Goal: Information Seeking & Learning: Understand process/instructions

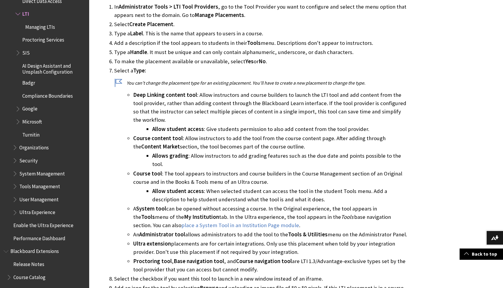
scroll to position [1420, 0]
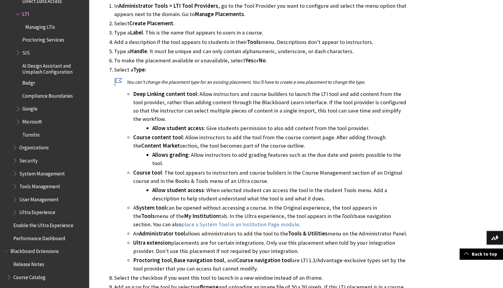
click at [283, 133] on li "Course content tool : Allow instructors to add the tool from the course content…" at bounding box center [271, 150] width 276 height 34
click at [229, 124] on li "Allow student access : Give students permission to also add content from the to…" at bounding box center [280, 128] width 257 height 8
click at [223, 124] on li "Allow student access : Give students permission to also add content from the to…" at bounding box center [280, 128] width 257 height 8
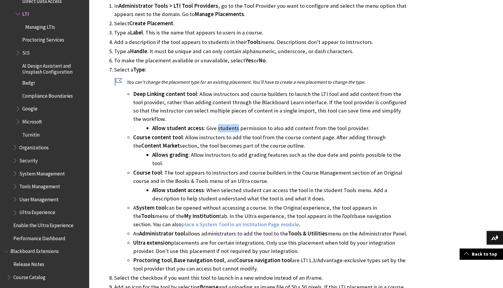
click at [223, 124] on li "Allow student access : Give students permission to also add content from the to…" at bounding box center [280, 128] width 257 height 8
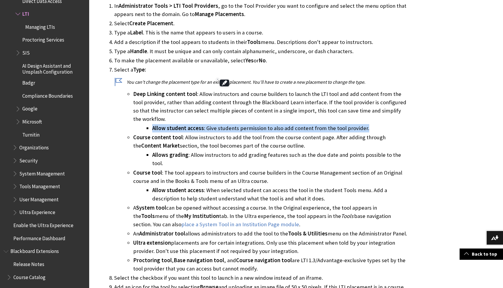
click at [223, 124] on li "Allow student access : Give students permission to also add content from the to…" at bounding box center [280, 128] width 257 height 8
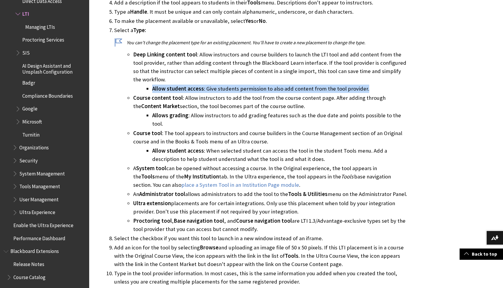
scroll to position [1461, 0]
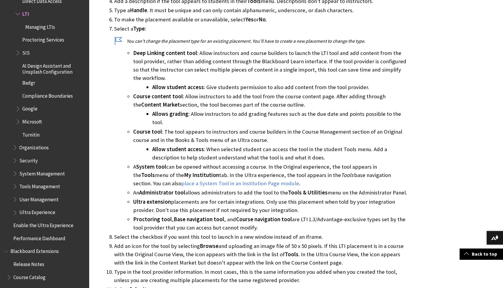
click at [188, 163] on li "A System tool can be opened without accessing a course. In the Original experie…" at bounding box center [271, 175] width 276 height 25
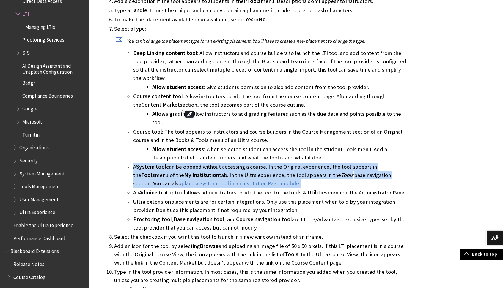
click at [188, 163] on li "A System tool can be opened without accessing a course. In the Original experie…" at bounding box center [271, 175] width 276 height 25
click at [177, 163] on li "A System tool can be opened without accessing a course. In the Original experie…" at bounding box center [271, 175] width 276 height 25
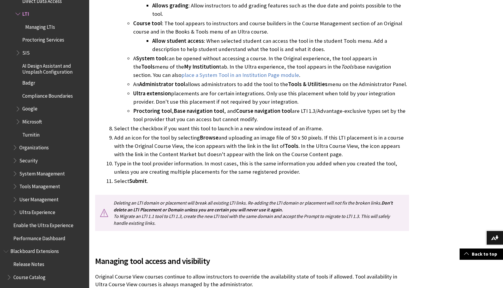
scroll to position [1575, 0]
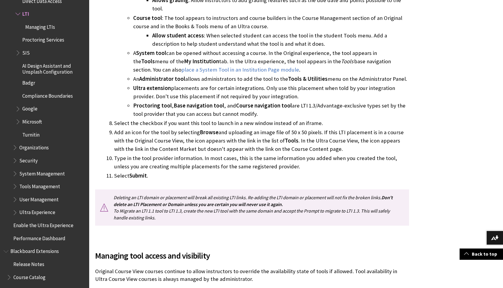
click at [177, 154] on li "Type in the tool provider information. In most cases, this is the same informat…" at bounding box center [261, 162] width 295 height 17
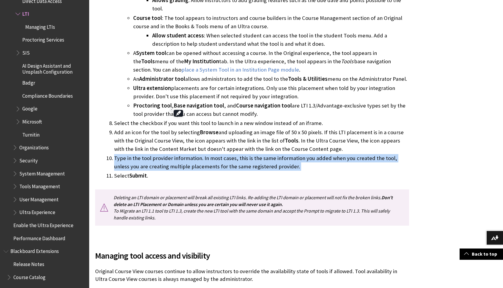
click at [176, 154] on li "Type in the tool provider information. In most cases, this is the same informat…" at bounding box center [261, 162] width 295 height 17
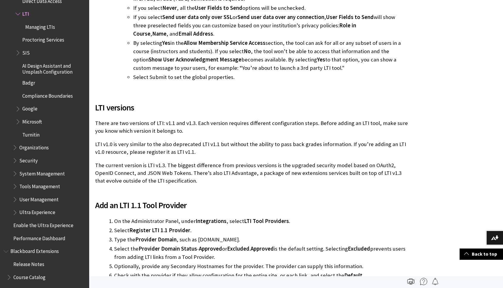
scroll to position [503, 0]
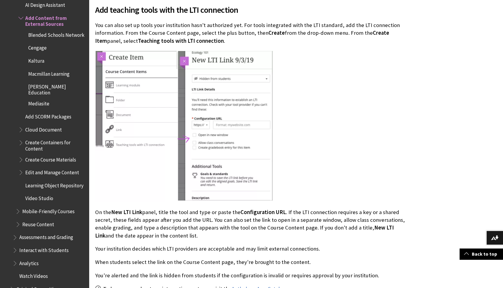
scroll to position [1286, 0]
